Goal: Task Accomplishment & Management: Use online tool/utility

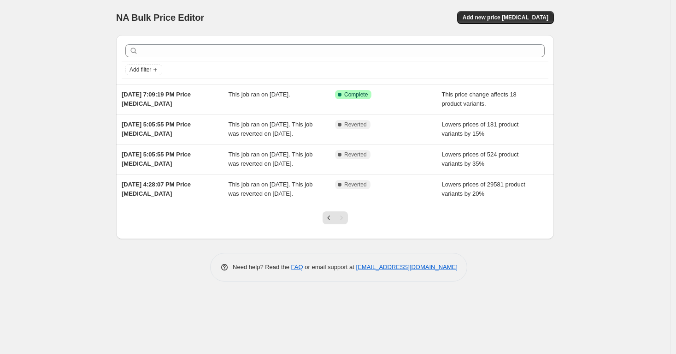
click at [251, 102] on div "This job ran on [DATE]." at bounding box center [282, 99] width 107 height 18
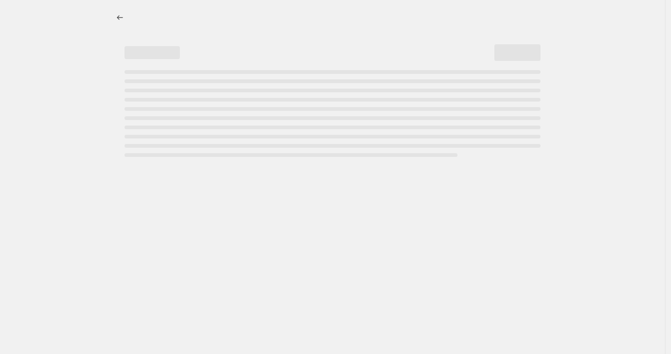
select select "ecap"
select select "remove"
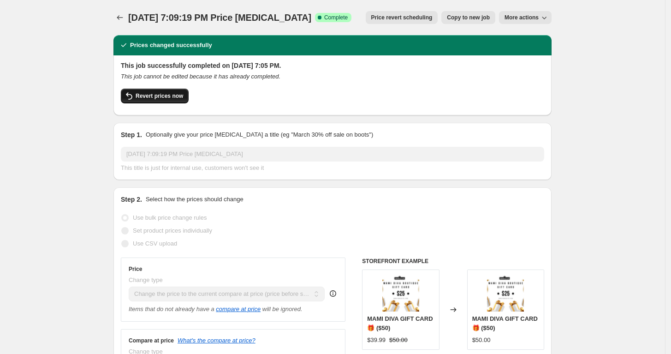
click at [150, 100] on button "Revert prices now" at bounding box center [155, 96] width 68 height 15
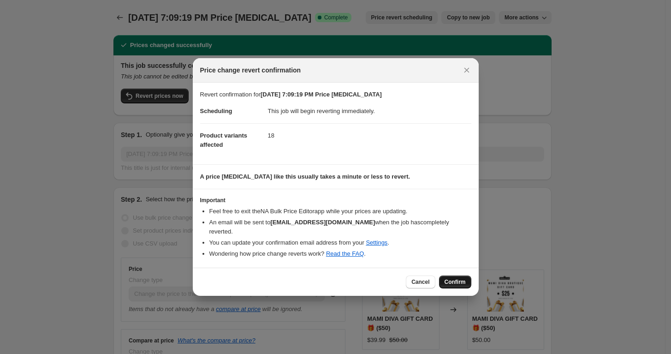
click at [460, 275] on button "Confirm" at bounding box center [455, 281] width 32 height 13
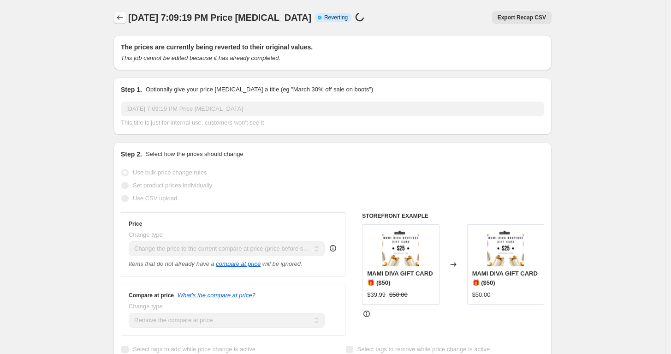
click at [117, 19] on button "Price change jobs" at bounding box center [119, 17] width 13 height 13
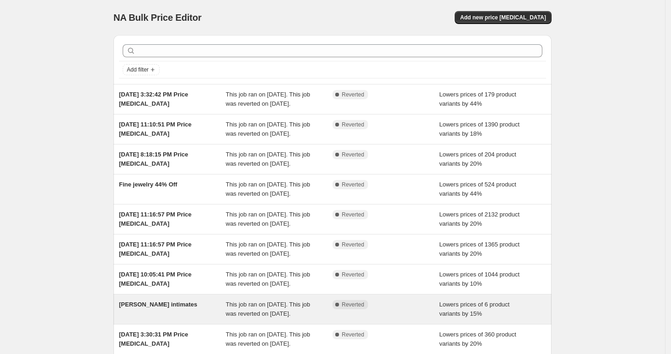
scroll to position [176, 0]
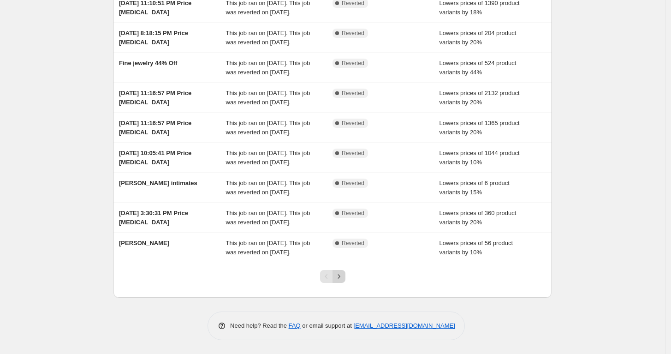
click at [340, 276] on icon "Next" at bounding box center [338, 276] width 9 height 9
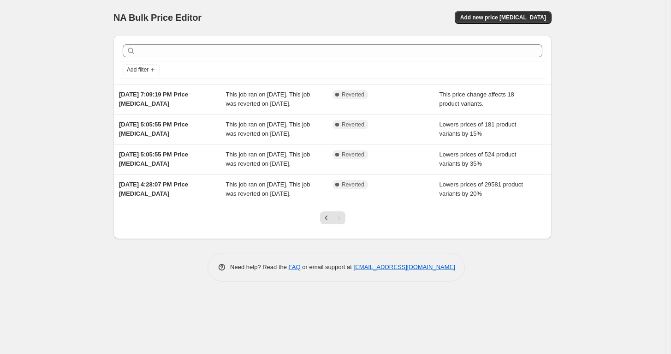
scroll to position [0, 0]
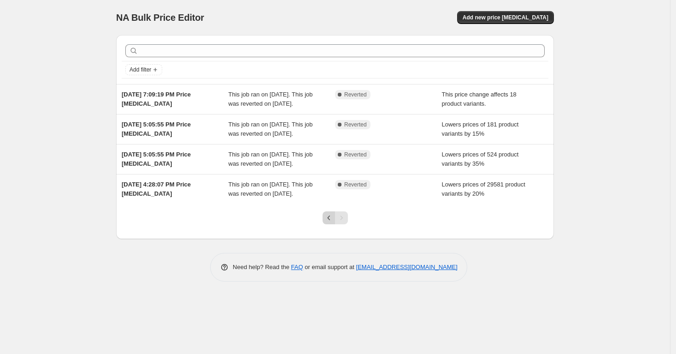
drag, startPoint x: 348, startPoint y: 227, endPoint x: 328, endPoint y: 221, distance: 20.1
click at [345, 227] on div at bounding box center [335, 221] width 37 height 35
click at [330, 222] on icon "Previous" at bounding box center [329, 217] width 9 height 9
